Goal: Transaction & Acquisition: Purchase product/service

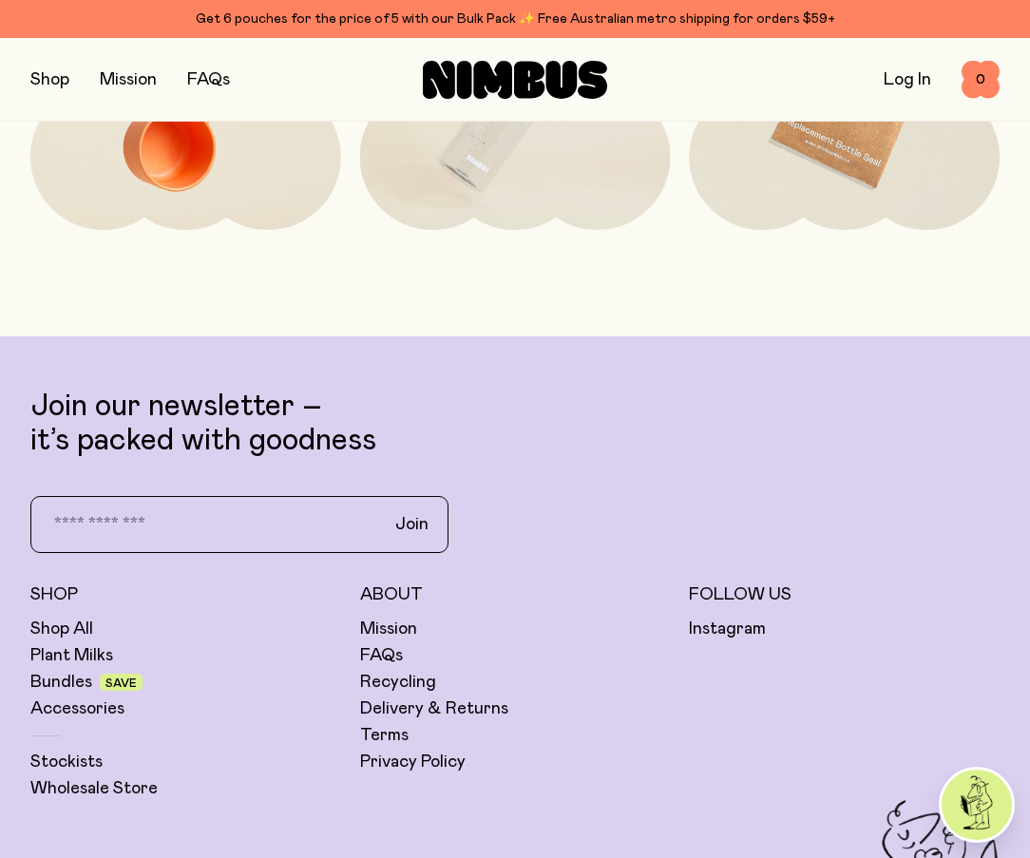
scroll to position [4468, 0]
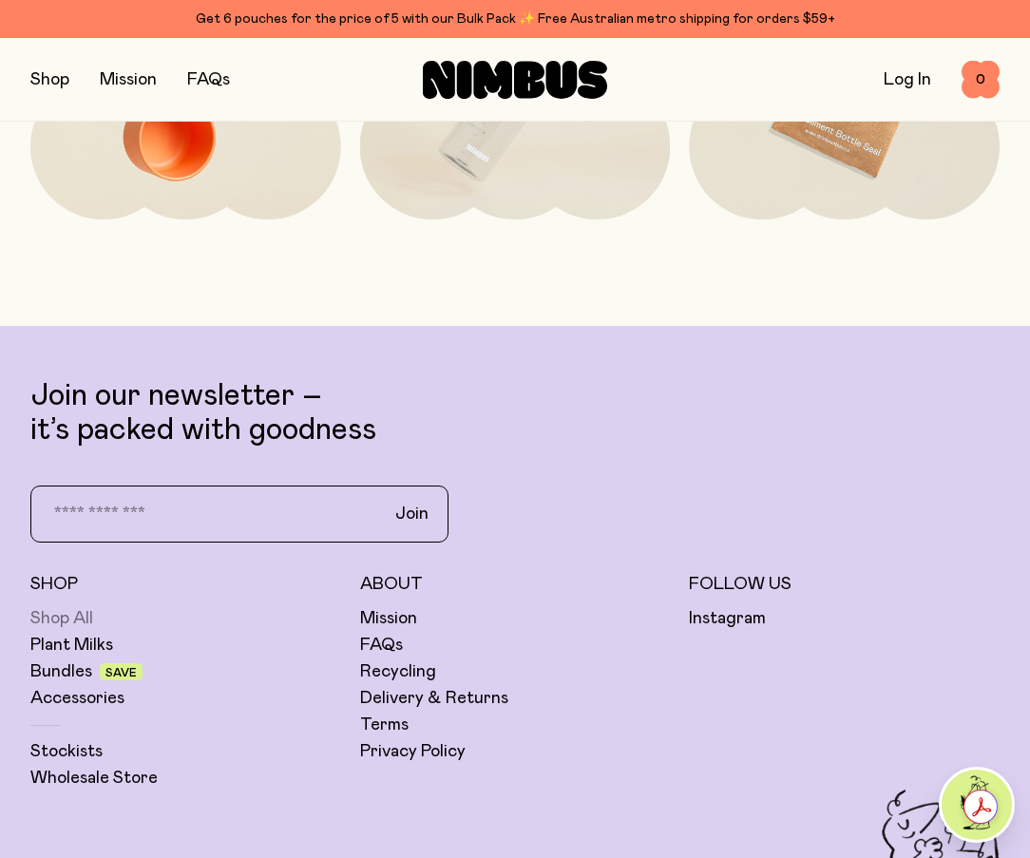
click at [64, 623] on link "Shop All" at bounding box center [61, 618] width 63 height 23
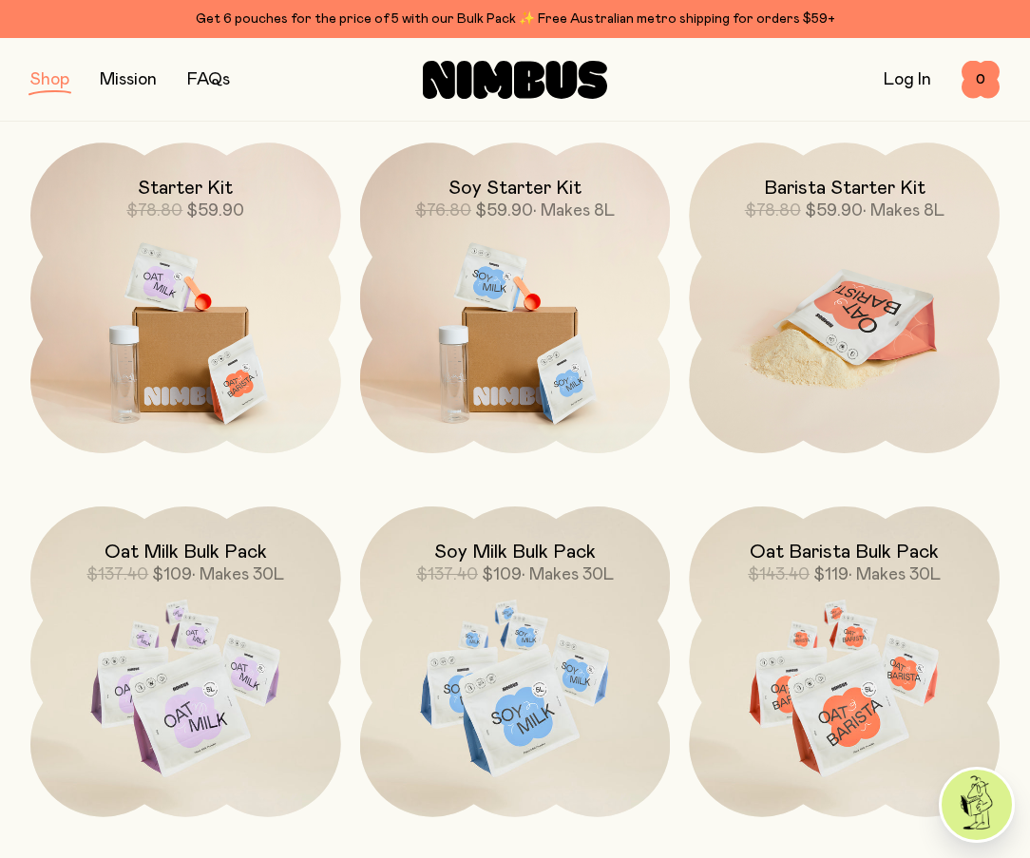
scroll to position [1236, 0]
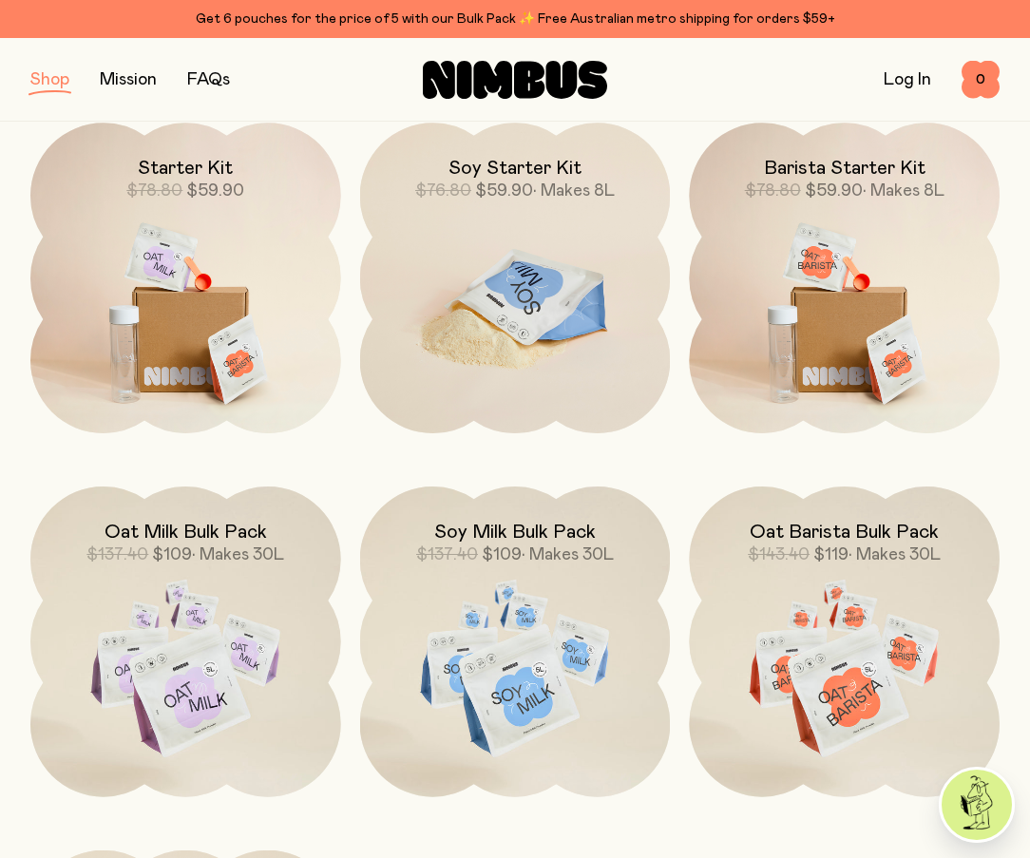
click at [465, 276] on img at bounding box center [515, 305] width 311 height 365
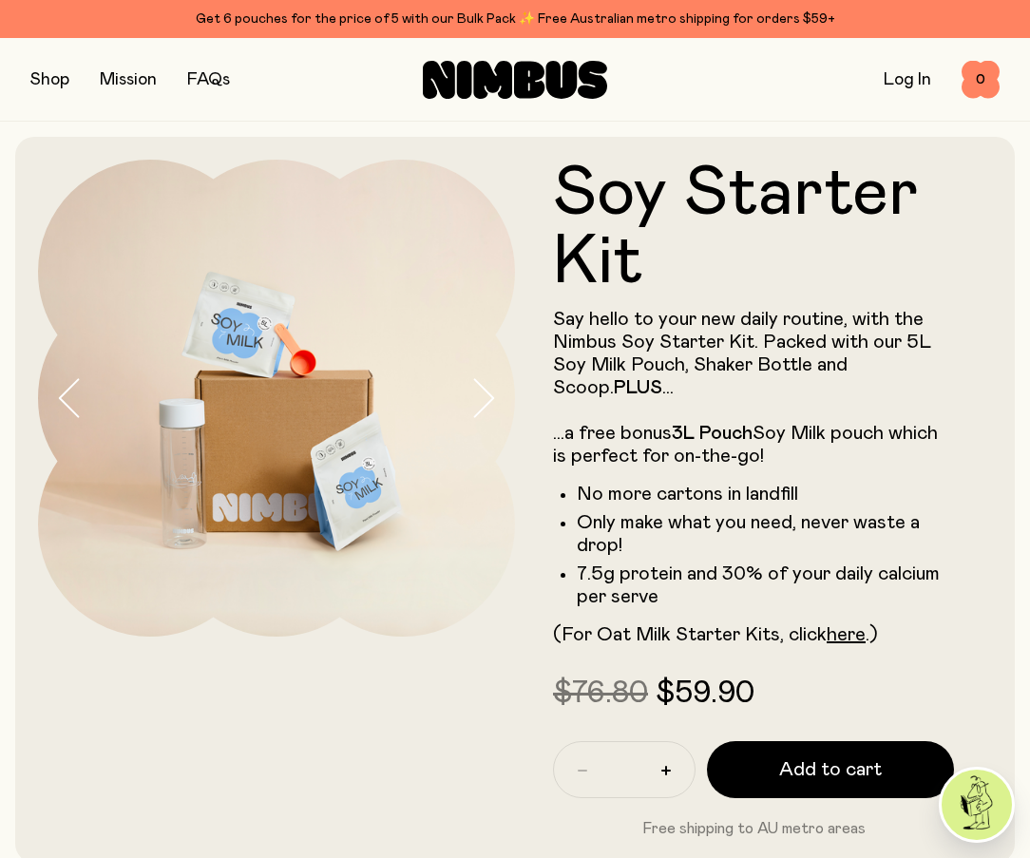
click at [502, 397] on button "button" at bounding box center [493, 398] width 46 height 477
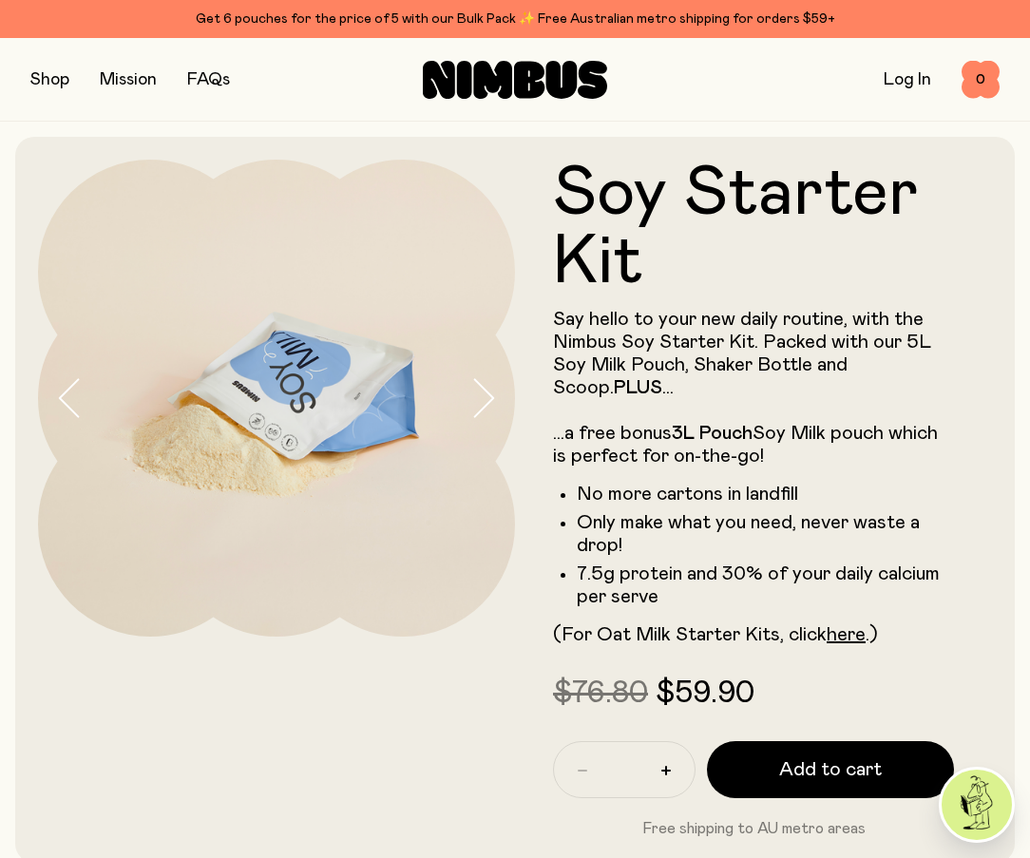
click at [502, 397] on button "button" at bounding box center [493, 398] width 46 height 477
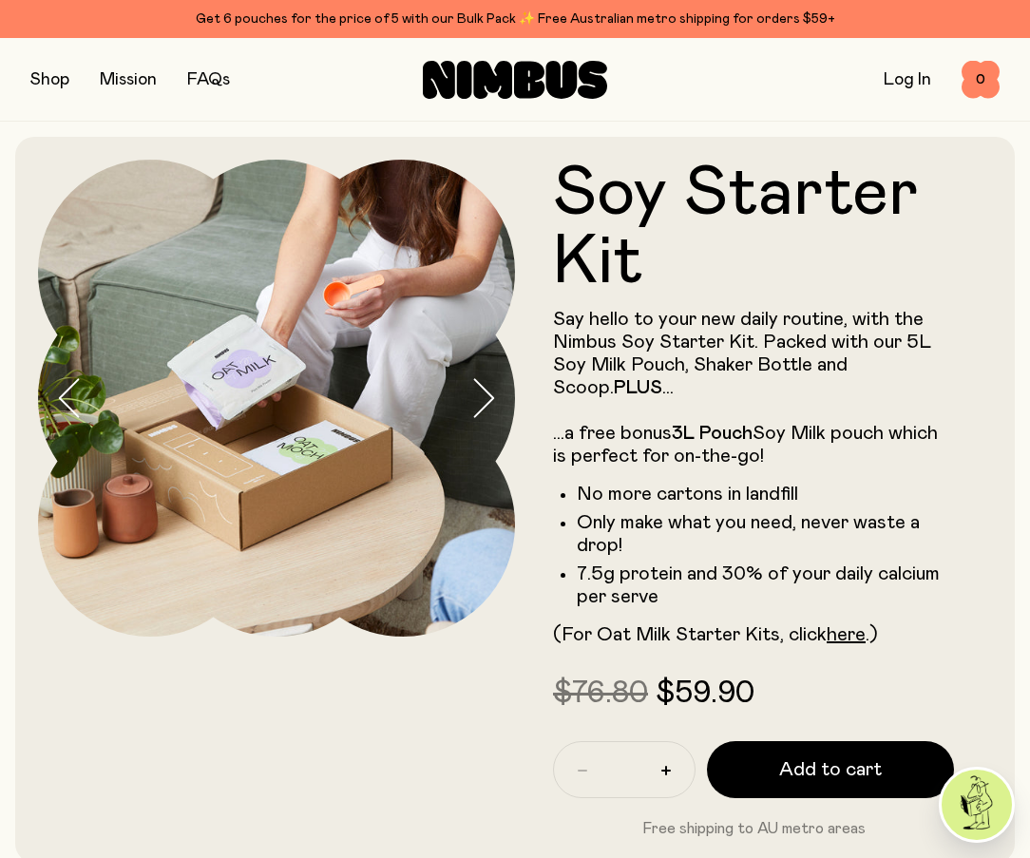
click at [502, 397] on button "button" at bounding box center [493, 398] width 46 height 477
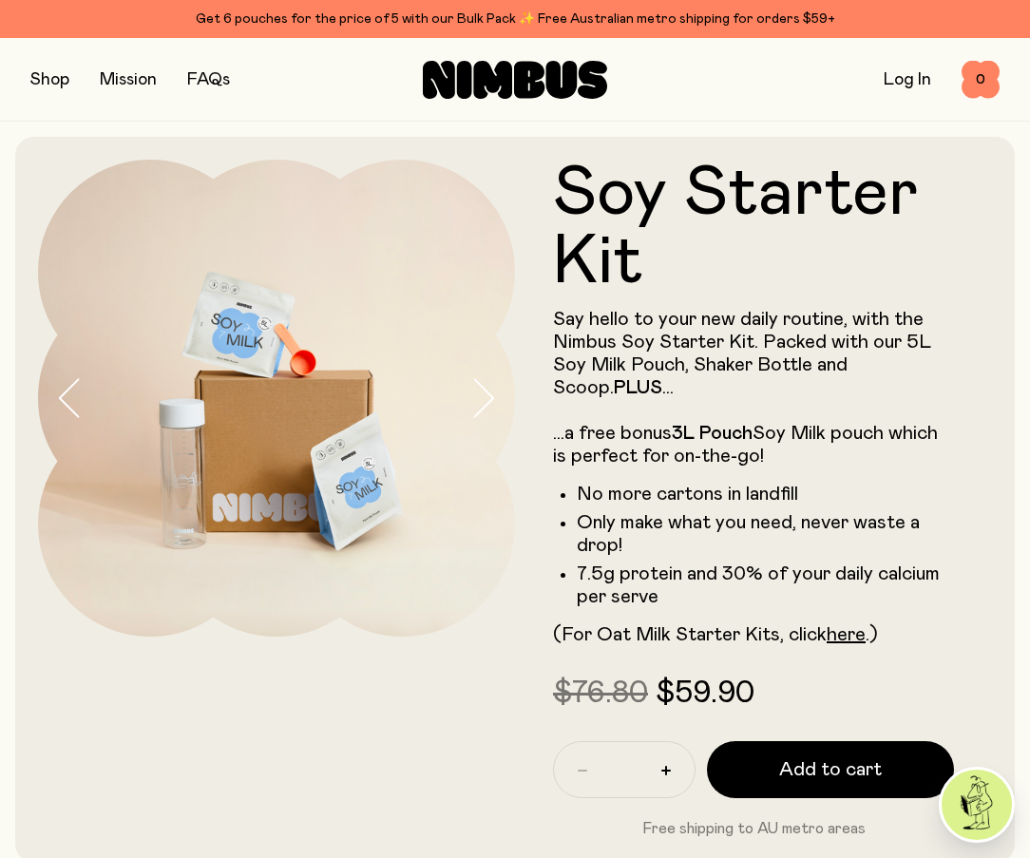
click at [502, 397] on button "button" at bounding box center [493, 398] width 46 height 477
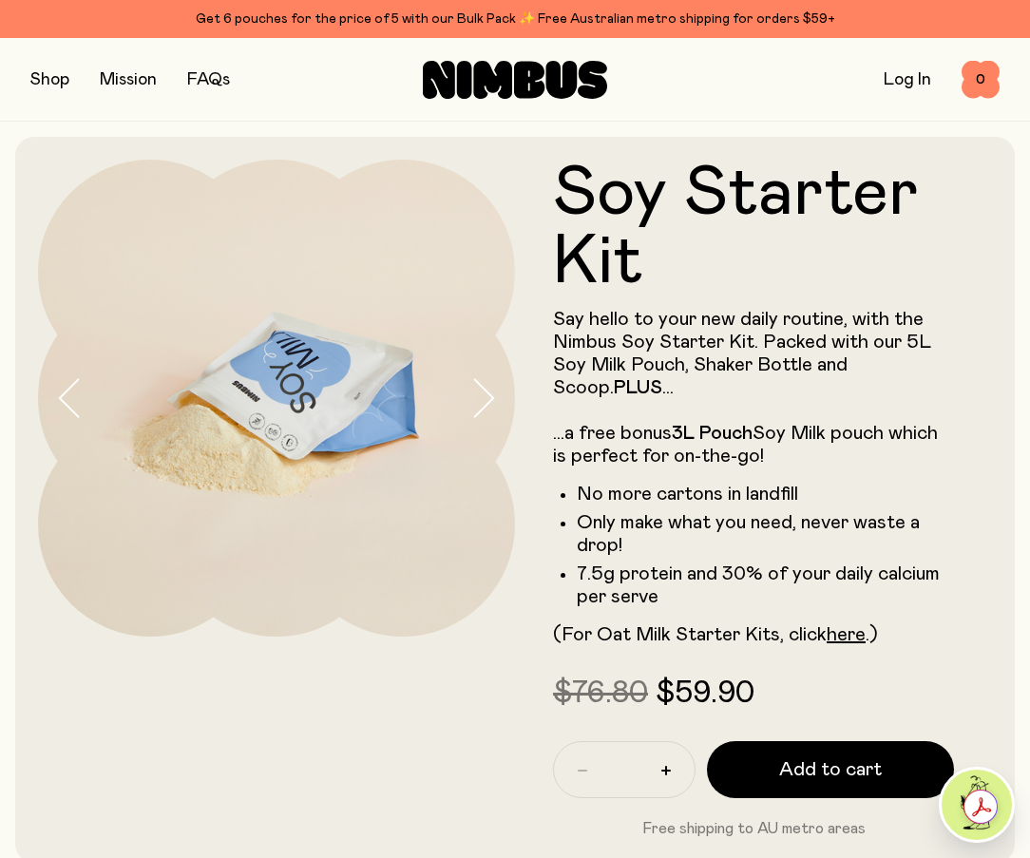
click at [490, 392] on icon "button" at bounding box center [483, 398] width 27 height 40
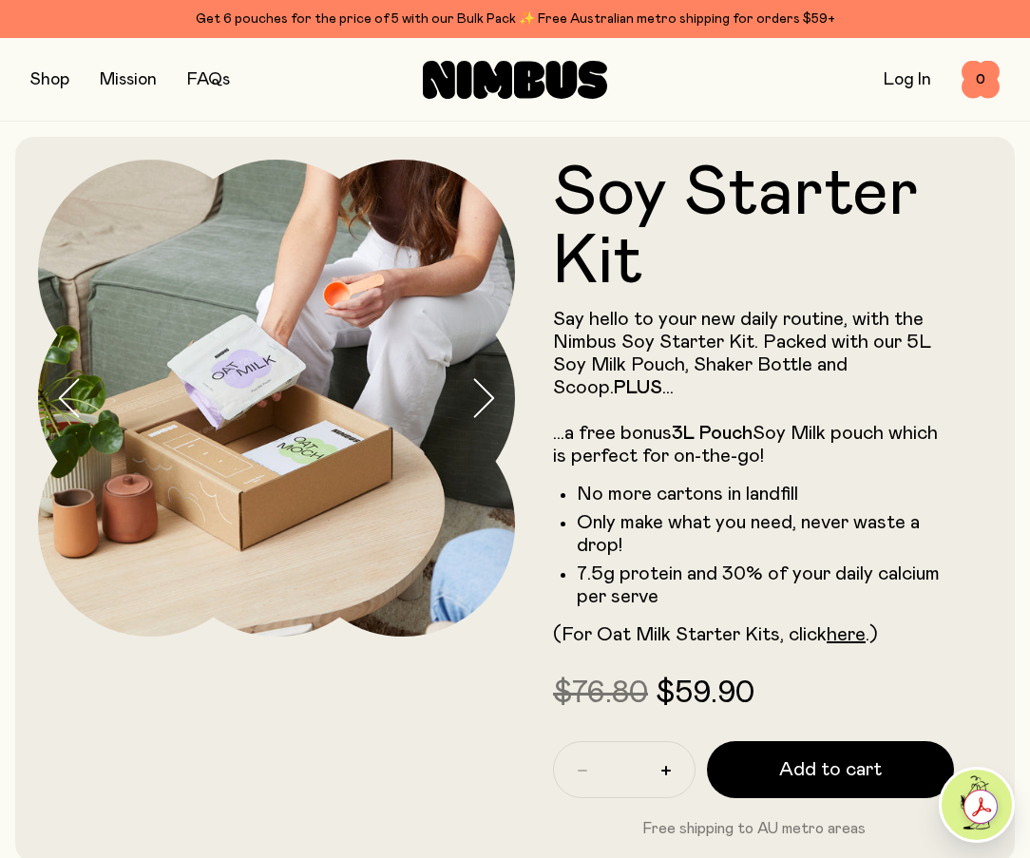
click at [490, 392] on icon "button" at bounding box center [483, 398] width 27 height 40
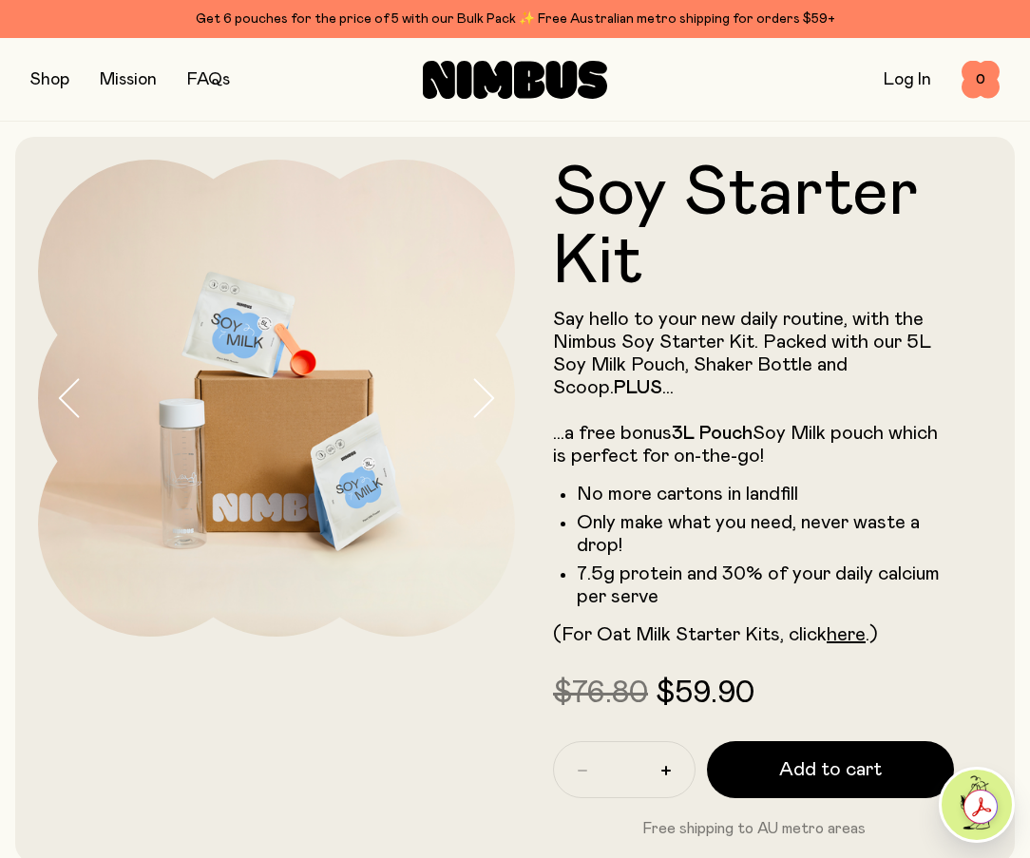
click at [490, 392] on icon "button" at bounding box center [483, 398] width 27 height 40
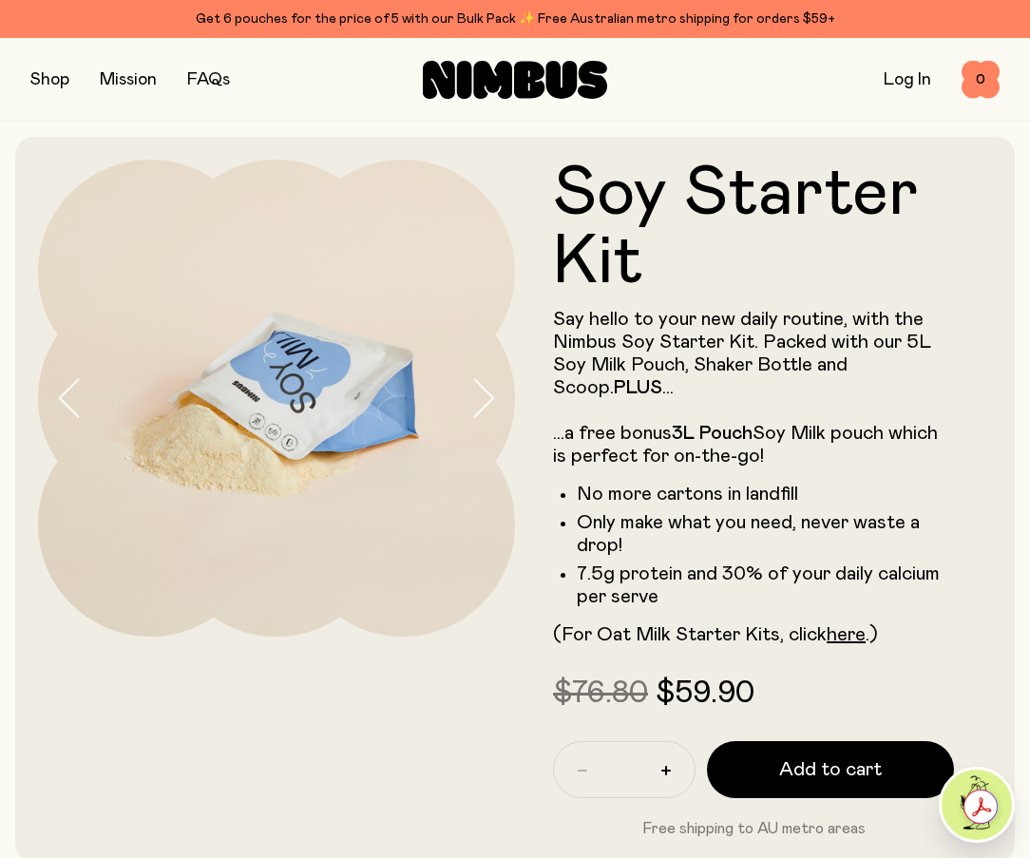
click at [74, 416] on icon "button" at bounding box center [70, 398] width 27 height 40
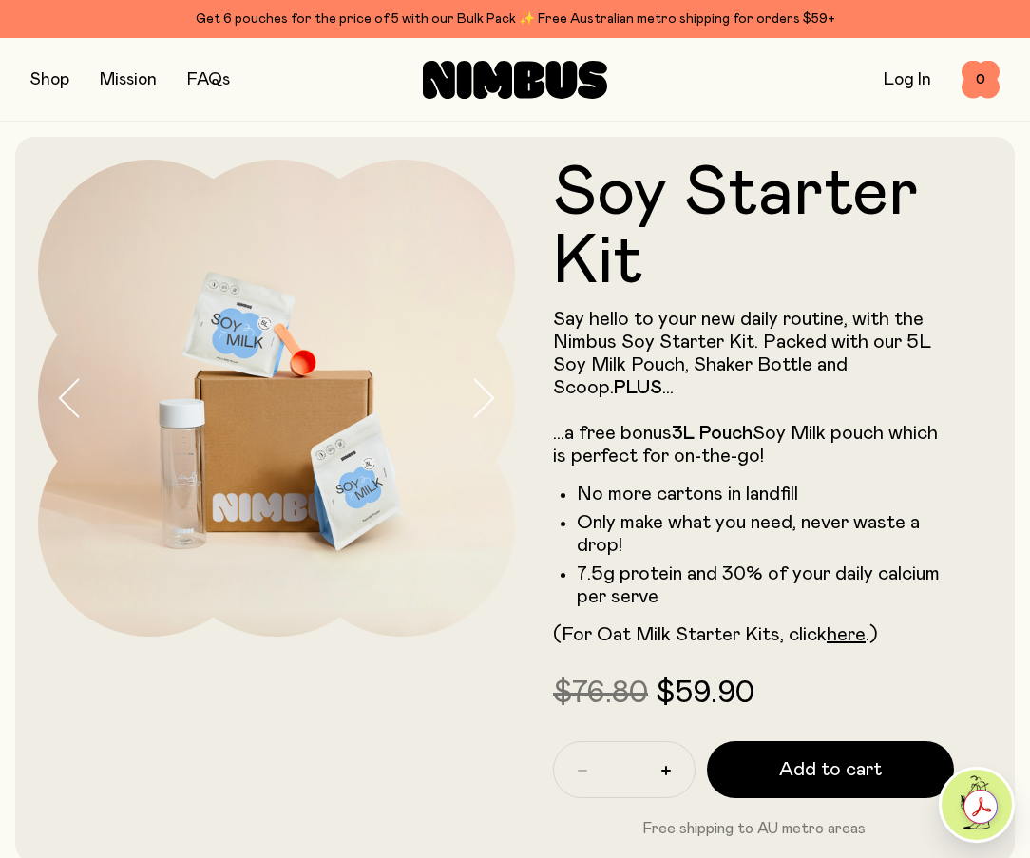
click at [83, 425] on div at bounding box center [276, 398] width 477 height 477
drag, startPoint x: 43, startPoint y: 81, endPoint x: 249, endPoint y: 58, distance: 207.5
click at [43, 81] on button "button" at bounding box center [49, 80] width 39 height 27
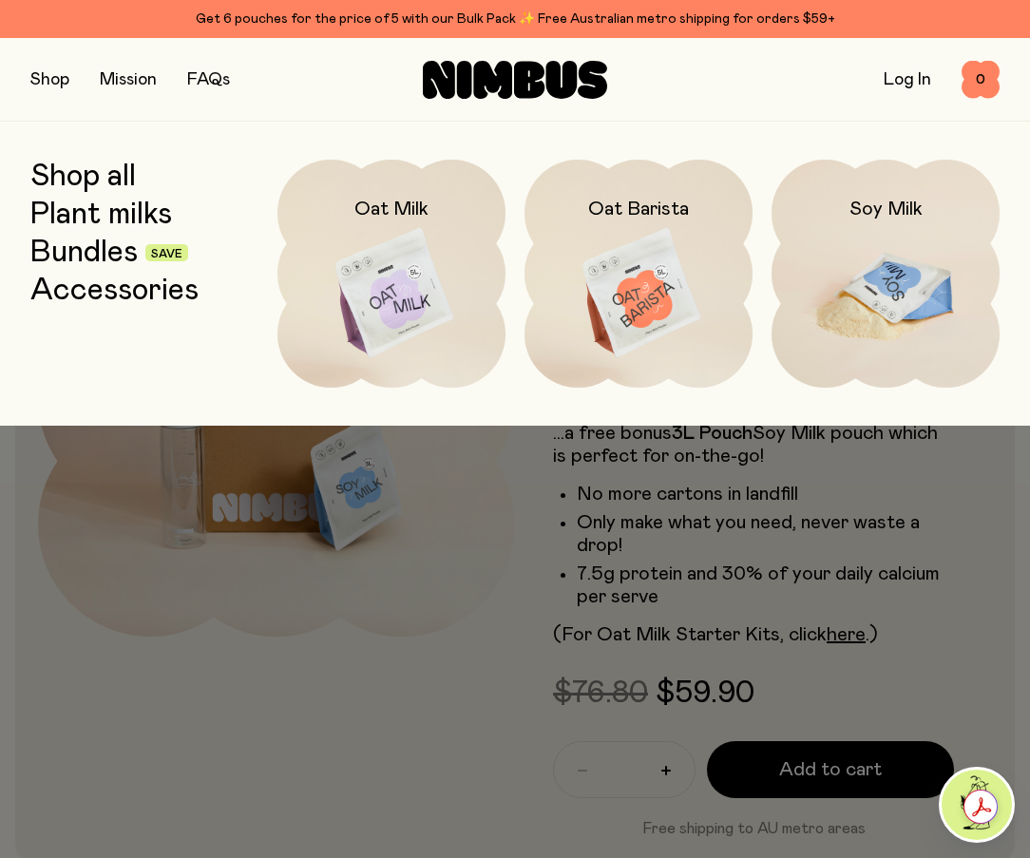
click at [899, 286] on img at bounding box center [886, 294] width 228 height 268
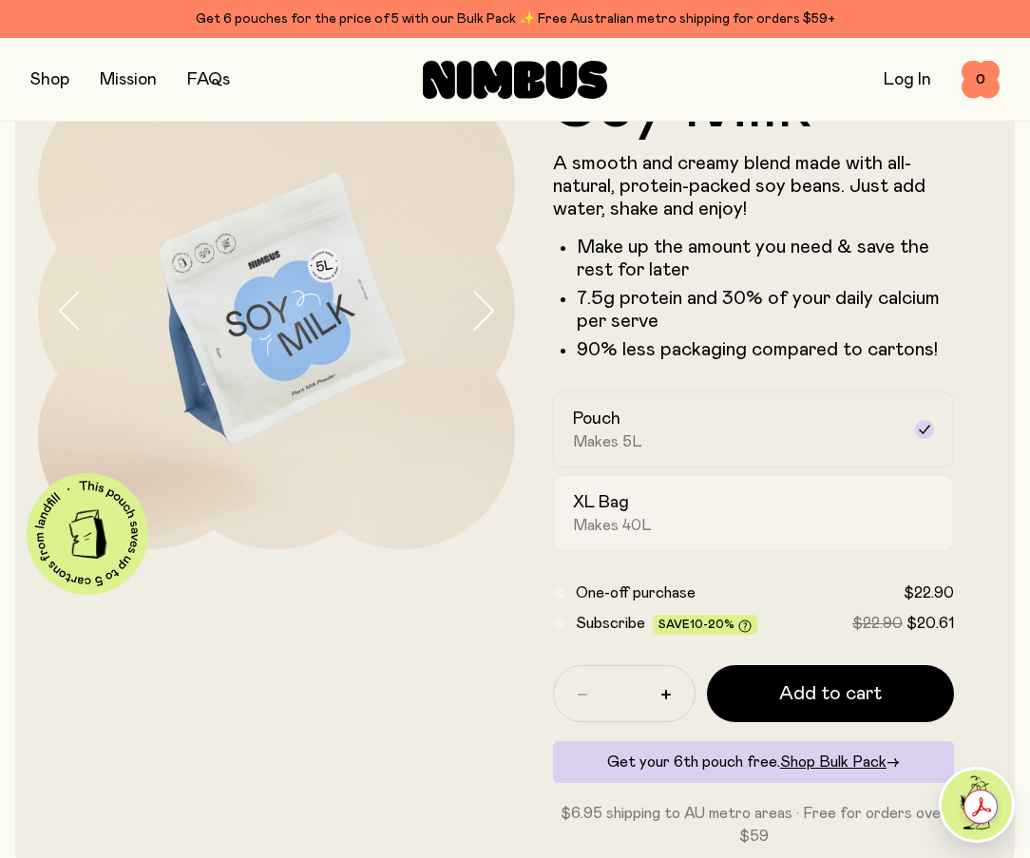
scroll to position [95, 0]
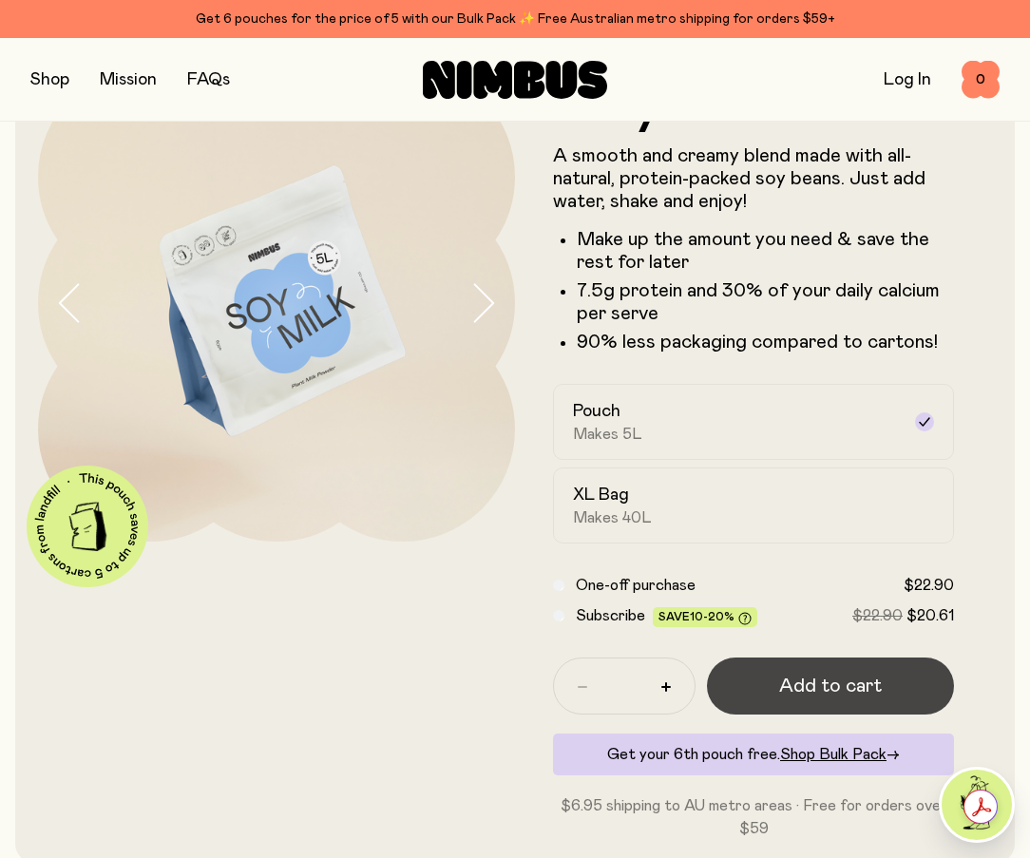
click at [807, 682] on span "Add to cart" at bounding box center [830, 686] width 103 height 27
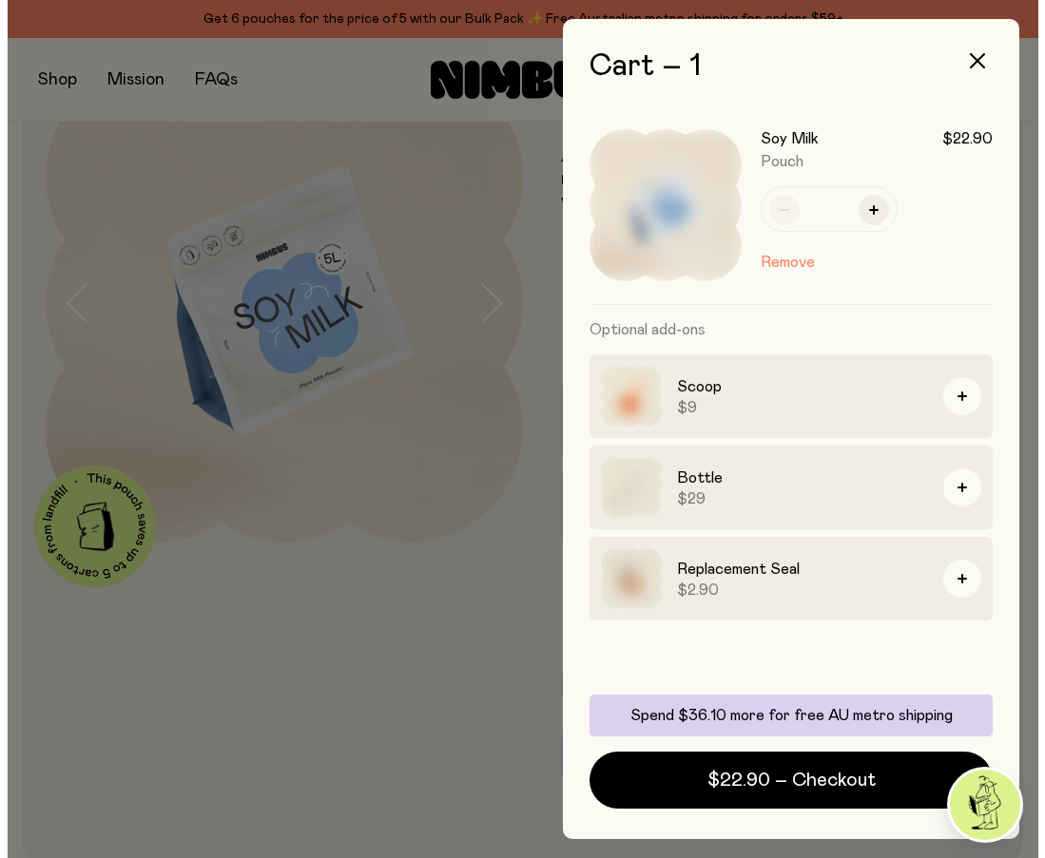
scroll to position [0, 0]
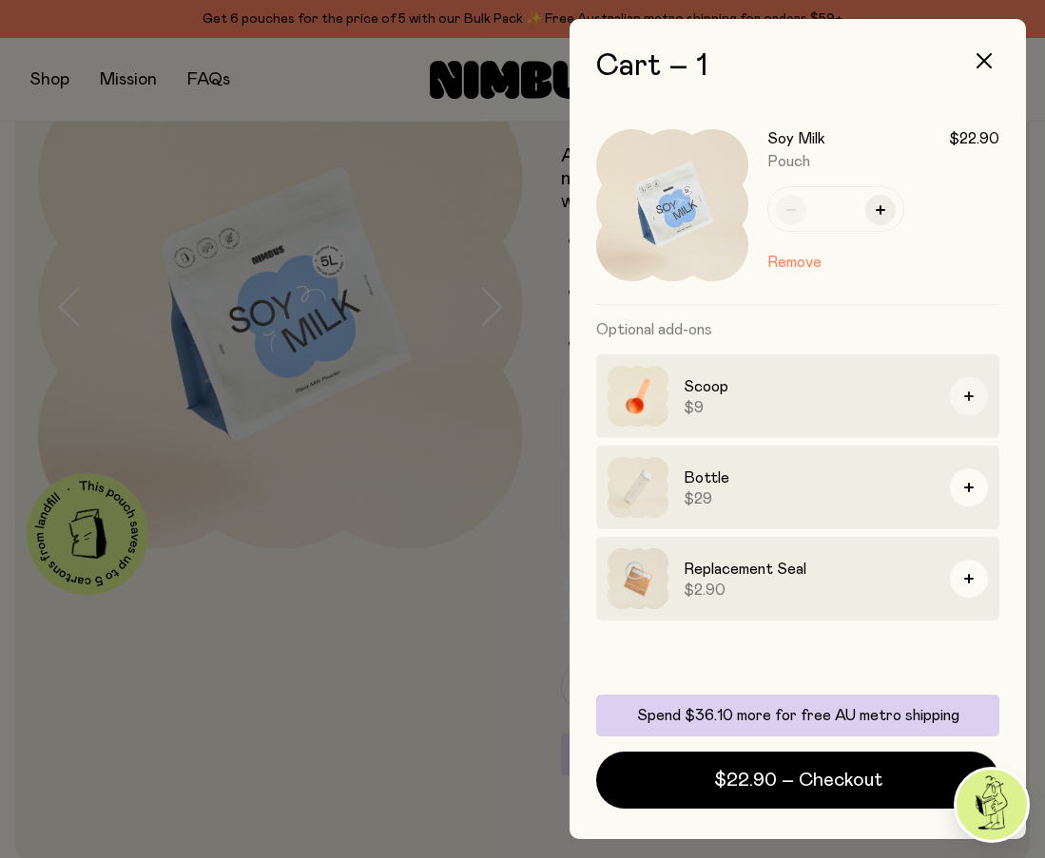
click at [972, 393] on icon "button" at bounding box center [969, 397] width 10 height 10
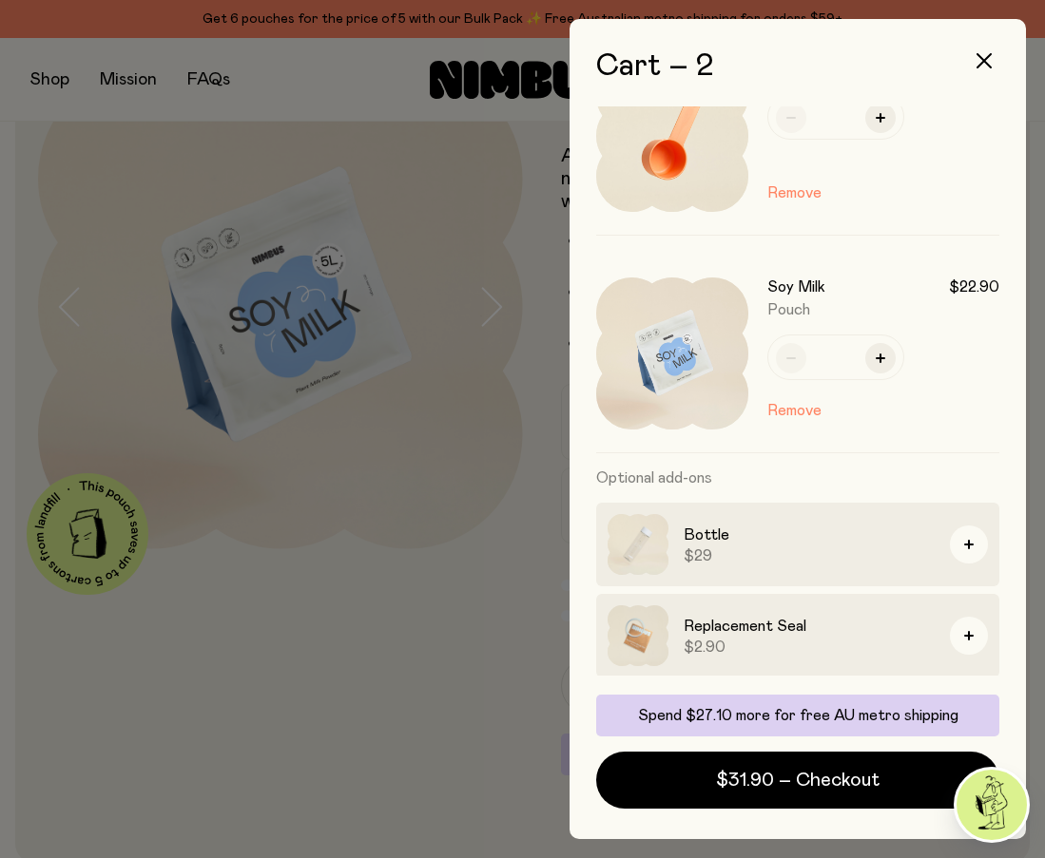
scroll to position [71, 0]
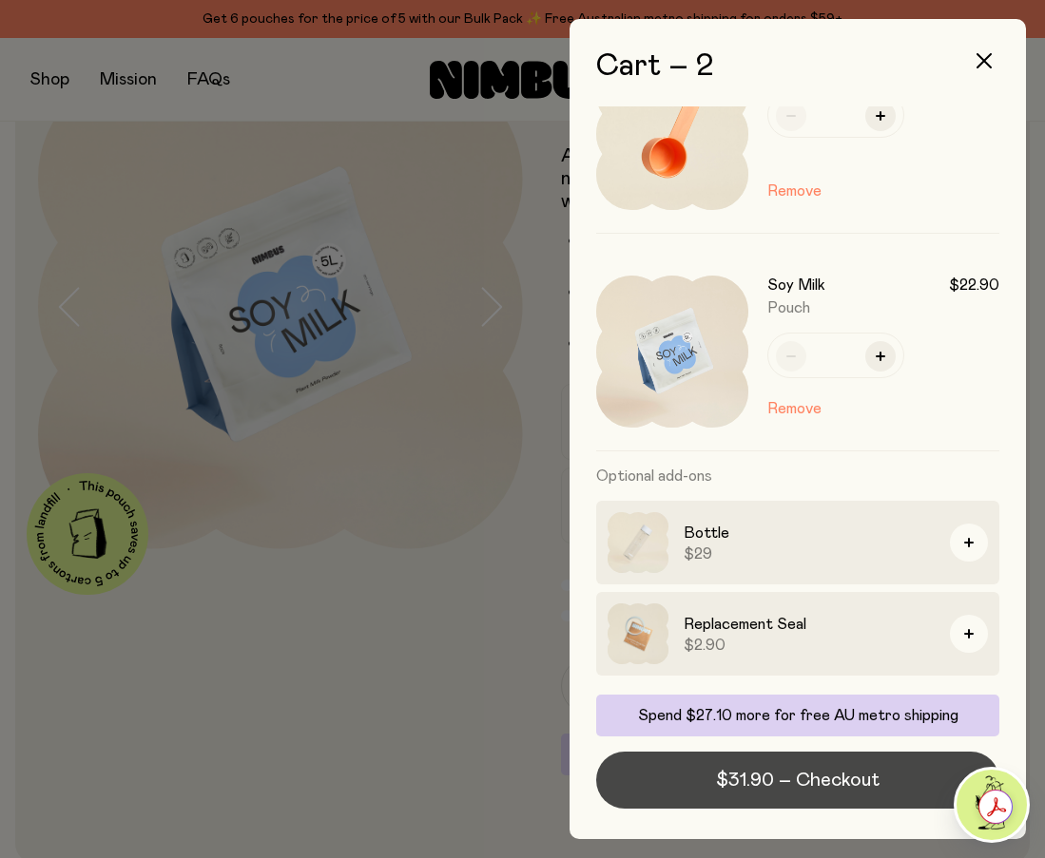
click at [738, 790] on span "$31.90 – Checkout" at bounding box center [798, 780] width 164 height 27
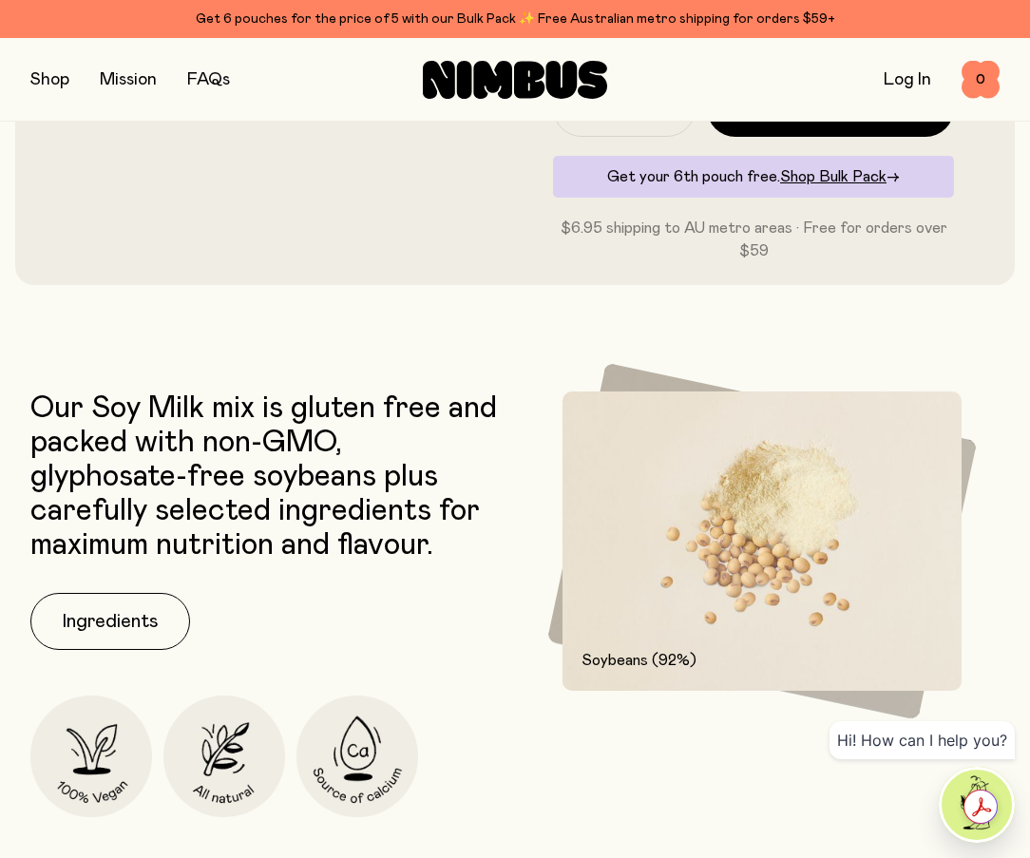
scroll to position [662, 0]
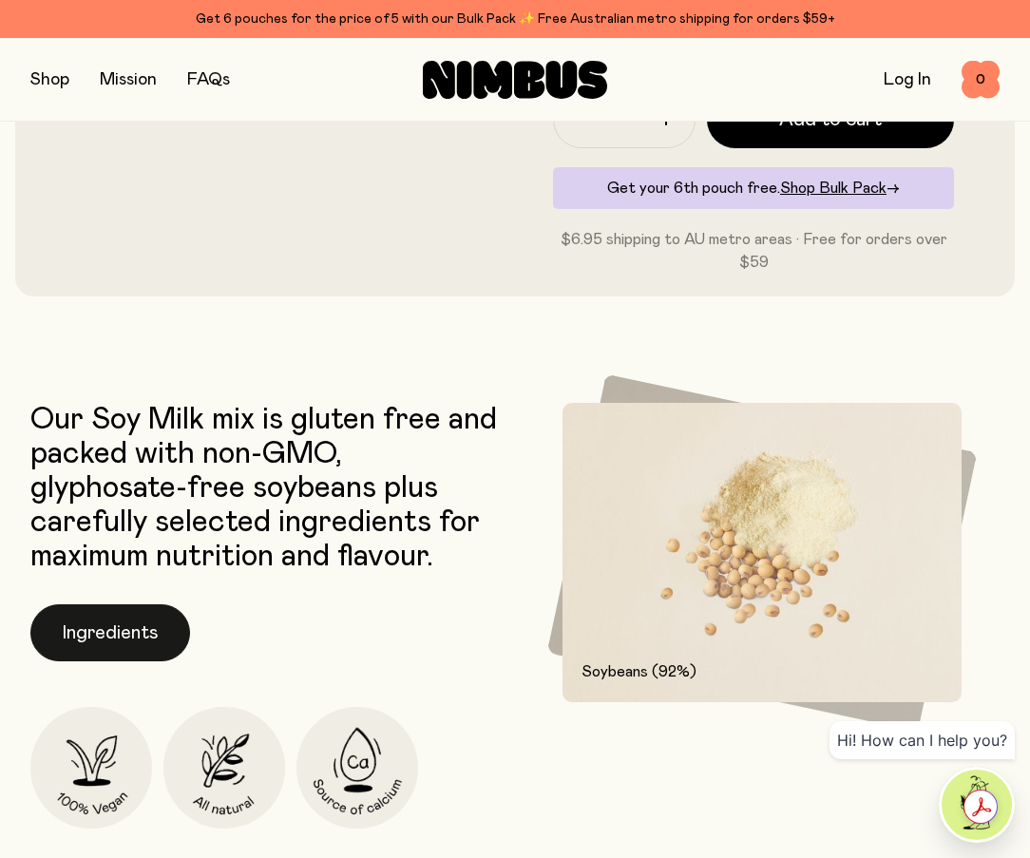
click at [133, 641] on button "Ingredients" at bounding box center [110, 633] width 160 height 57
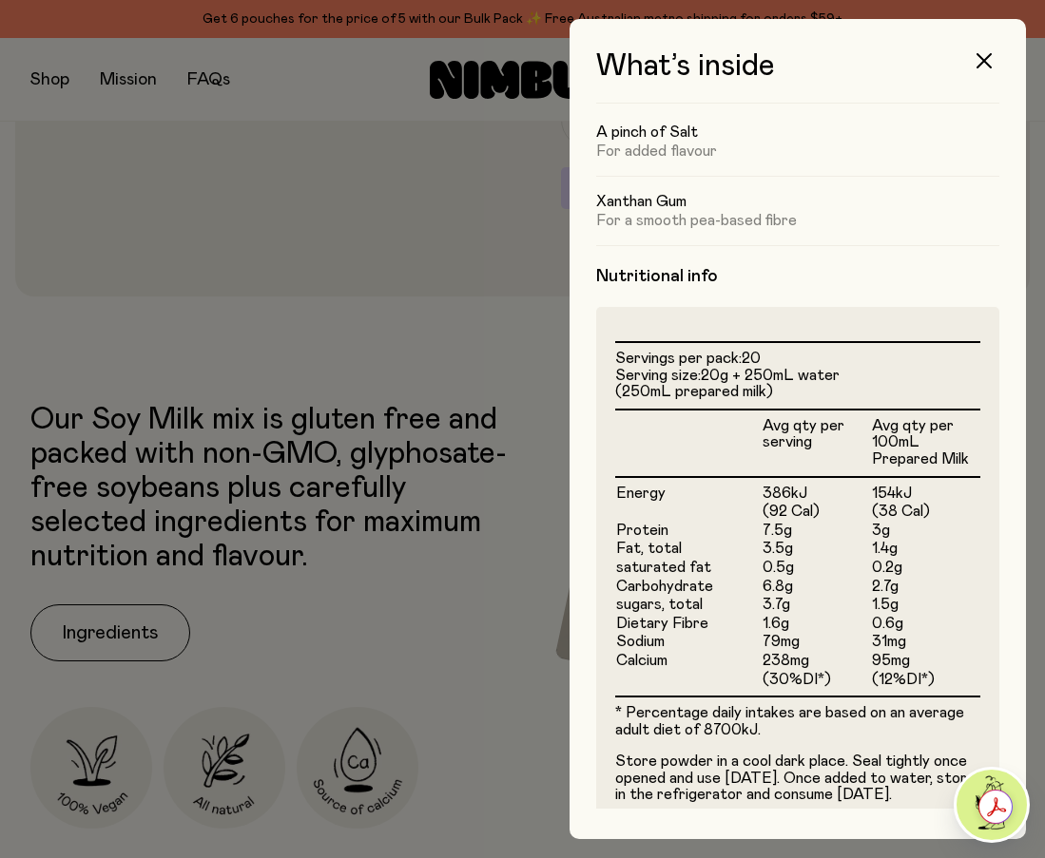
scroll to position [373, 0]
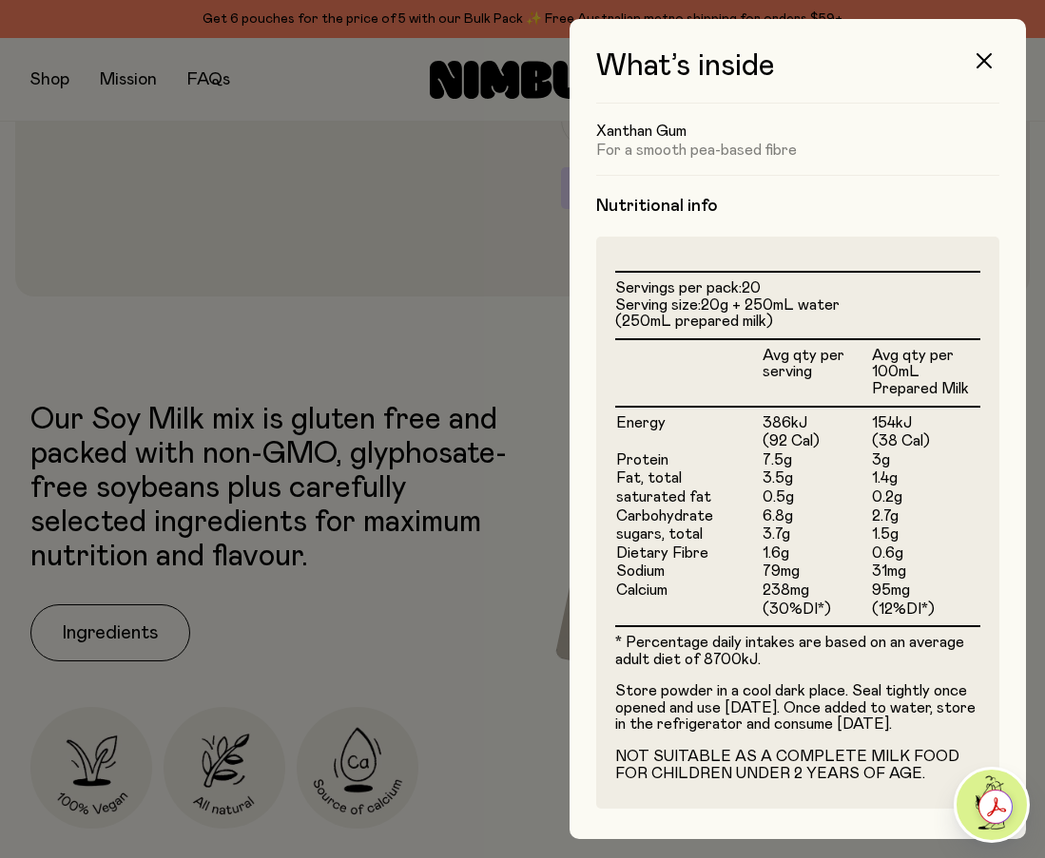
click at [444, 328] on div at bounding box center [522, 429] width 1045 height 858
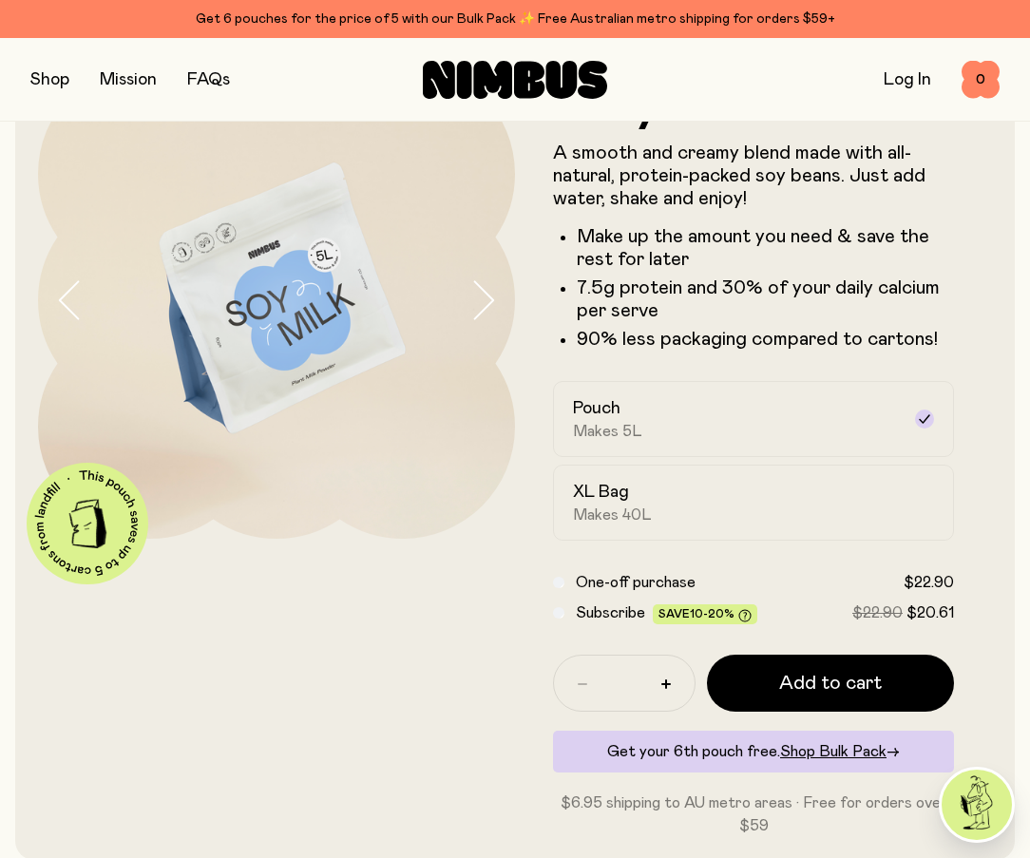
scroll to position [0, 0]
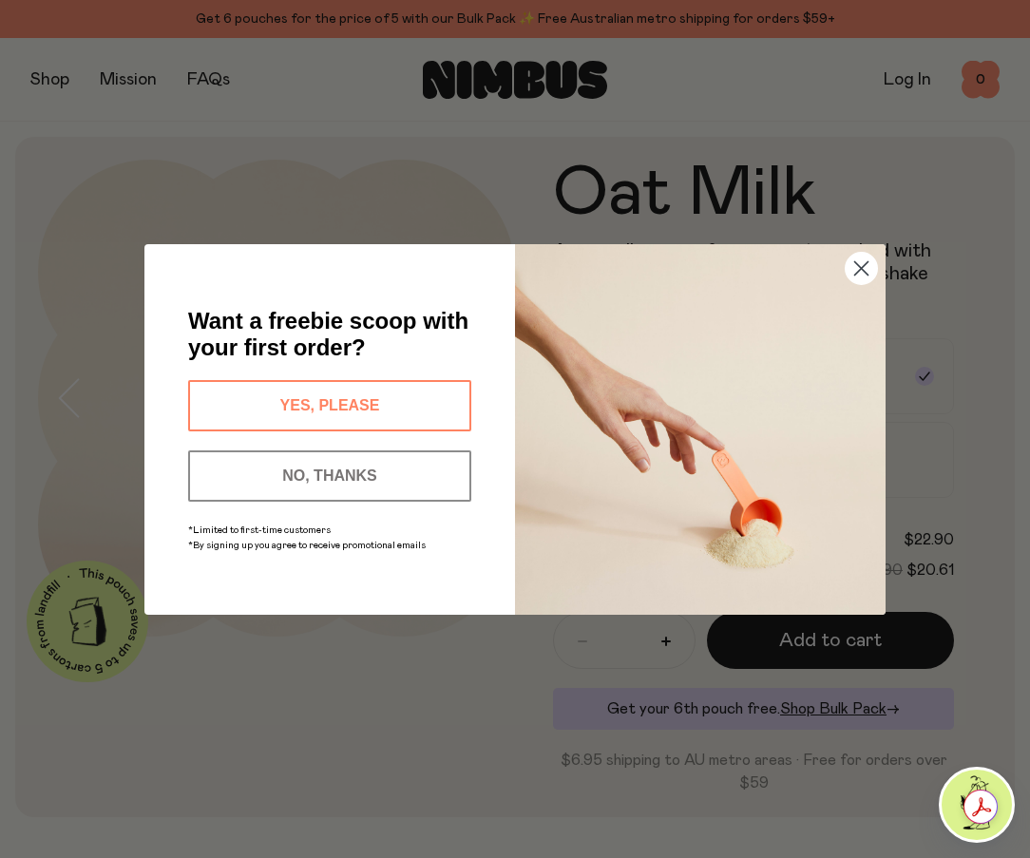
click at [833, 279] on img "POPUP Form" at bounding box center [700, 429] width 371 height 371
click at [358, 395] on button "YES, PLEASE" at bounding box center [329, 405] width 283 height 51
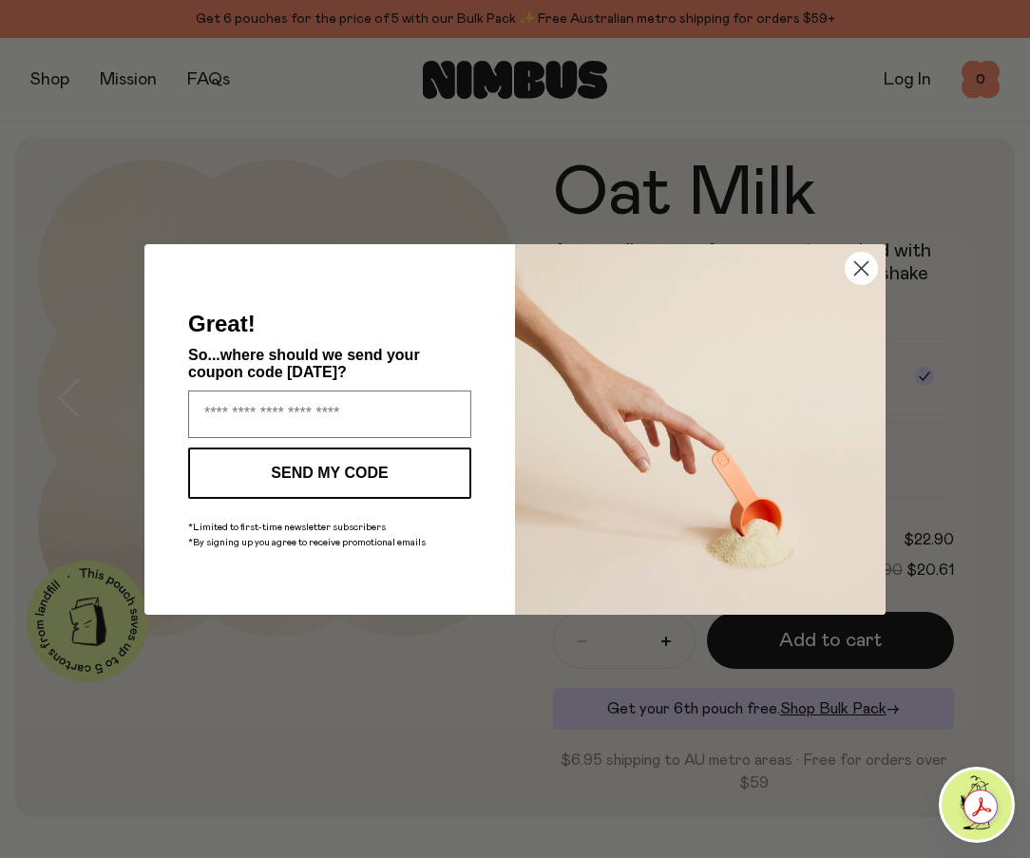
click at [851, 273] on circle "Close dialog" at bounding box center [861, 267] width 31 height 31
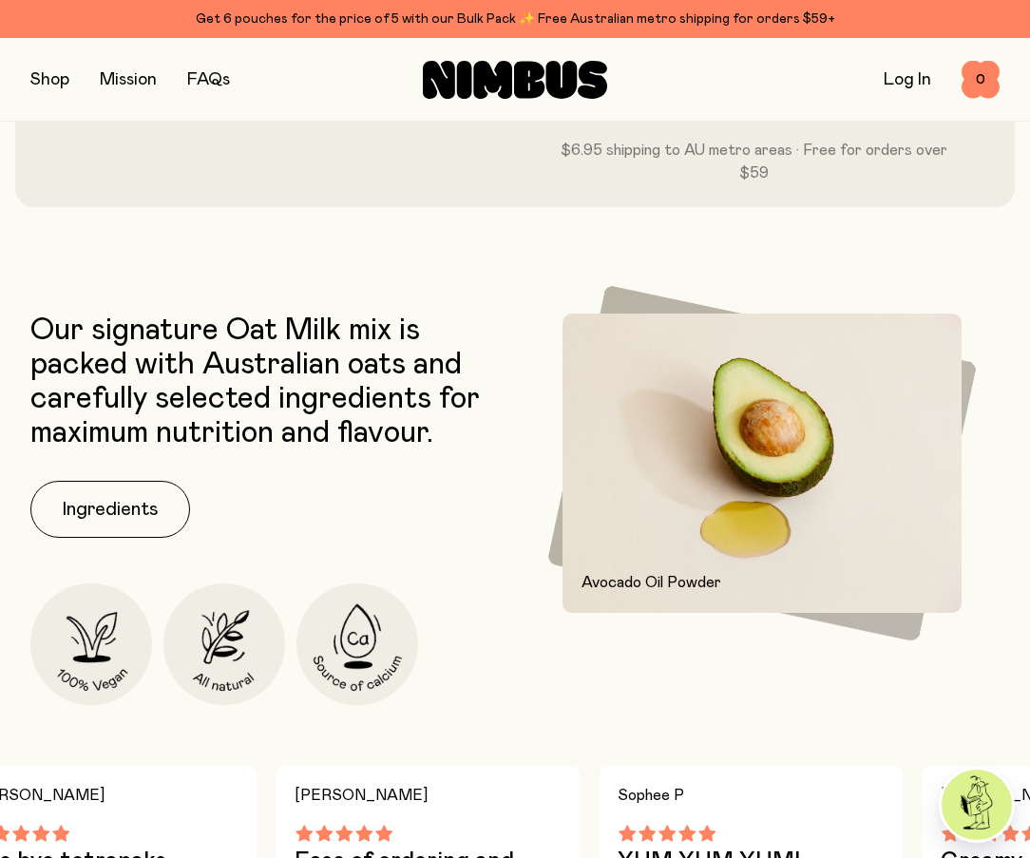
scroll to position [604, 0]
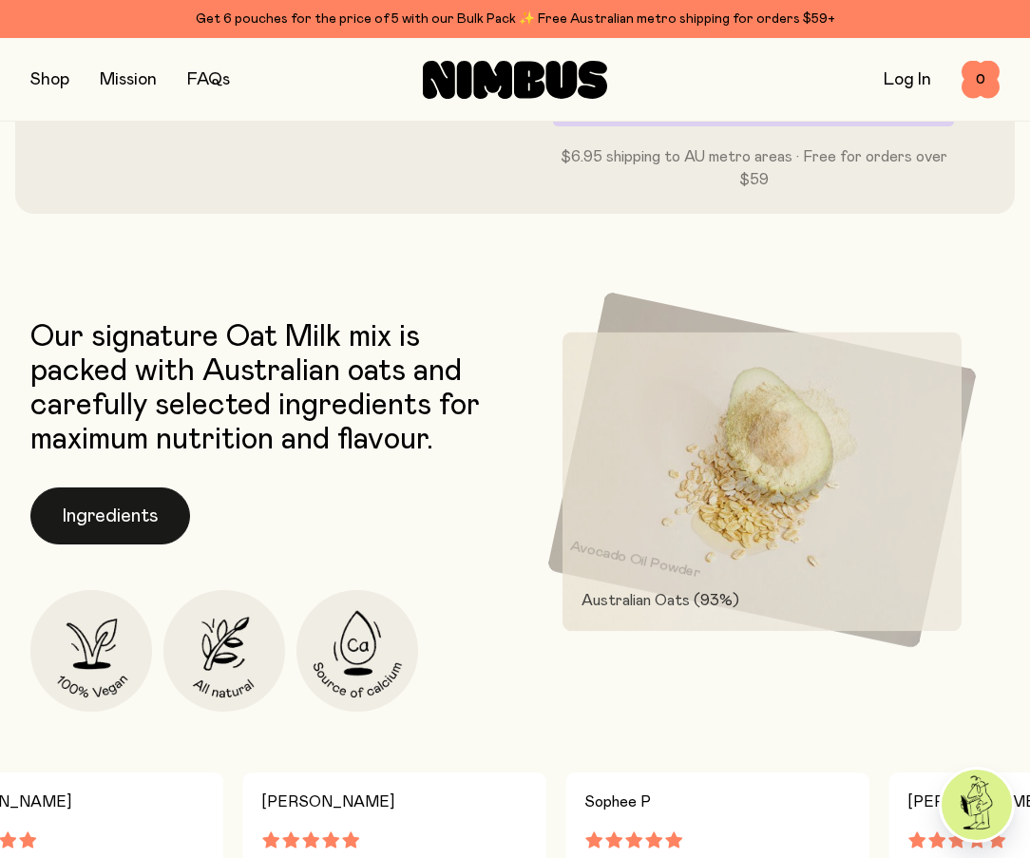
click at [170, 523] on button "Ingredients" at bounding box center [110, 516] width 160 height 57
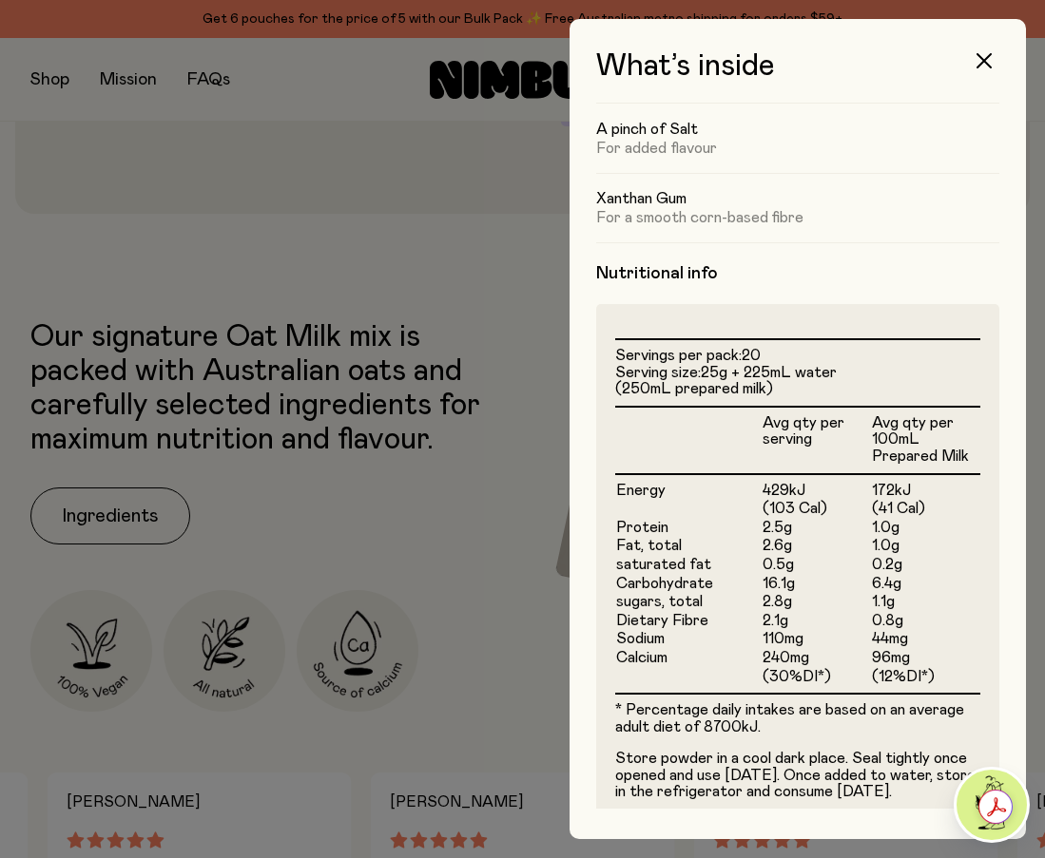
scroll to position [285, 0]
